Goal: Task Accomplishment & Management: Use online tool/utility

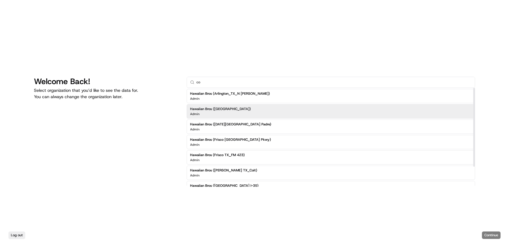
type input "co"
click at [248, 111] on div "Hawaiian Bros (Columbia MO) Admin" at bounding box center [331, 111] width 288 height 14
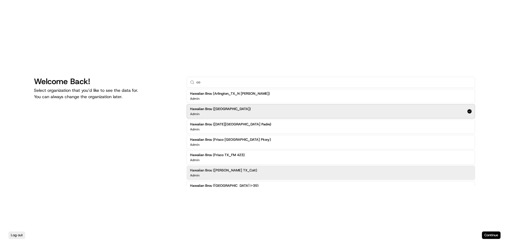
click at [483, 232] on div "Log out Continue" at bounding box center [254, 236] width 509 height 12
click at [485, 234] on button "Continue" at bounding box center [491, 235] width 19 height 7
